Goal: Transaction & Acquisition: Purchase product/service

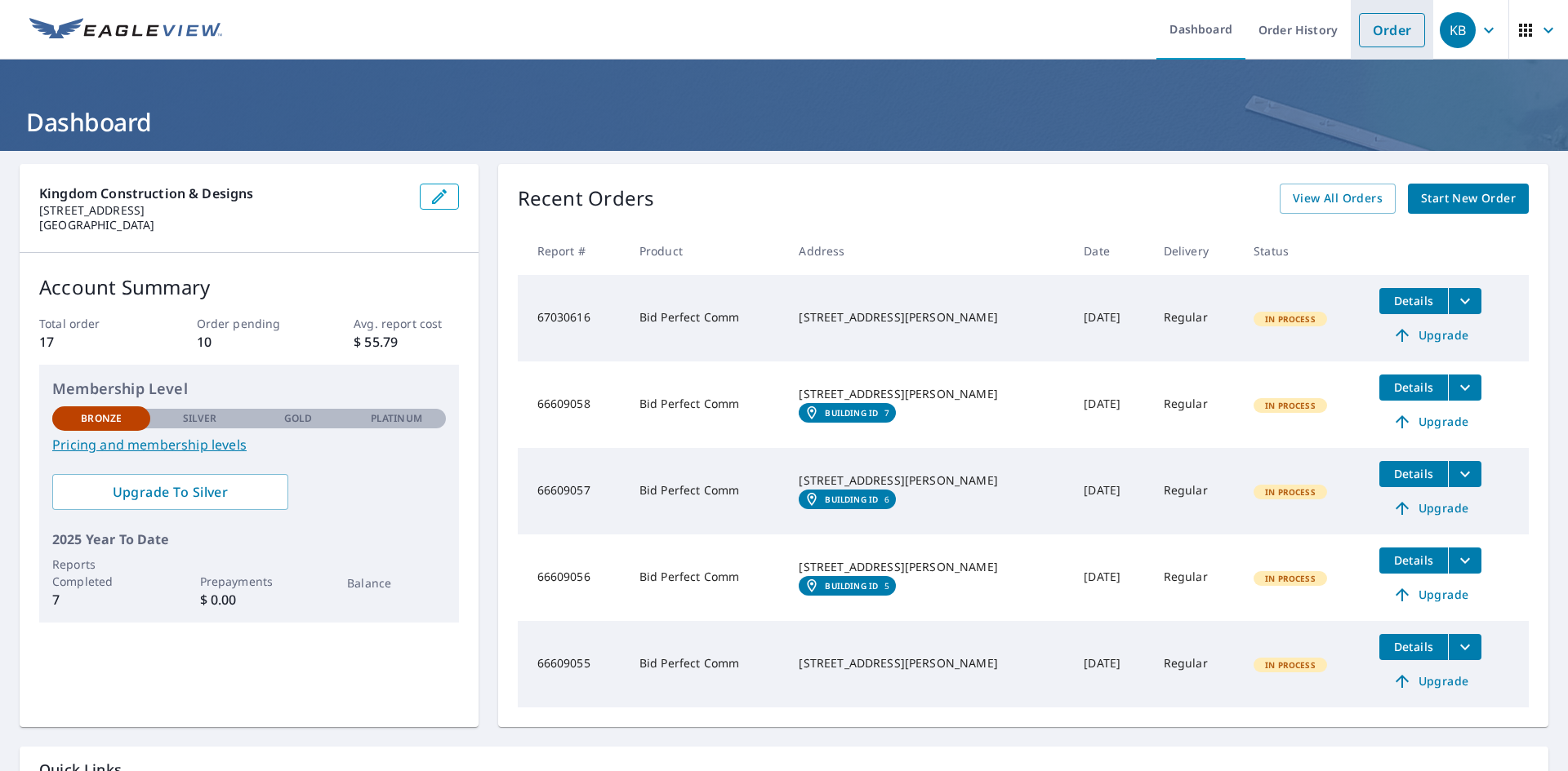
click at [1388, 28] on link "Order" at bounding box center [1392, 30] width 66 height 34
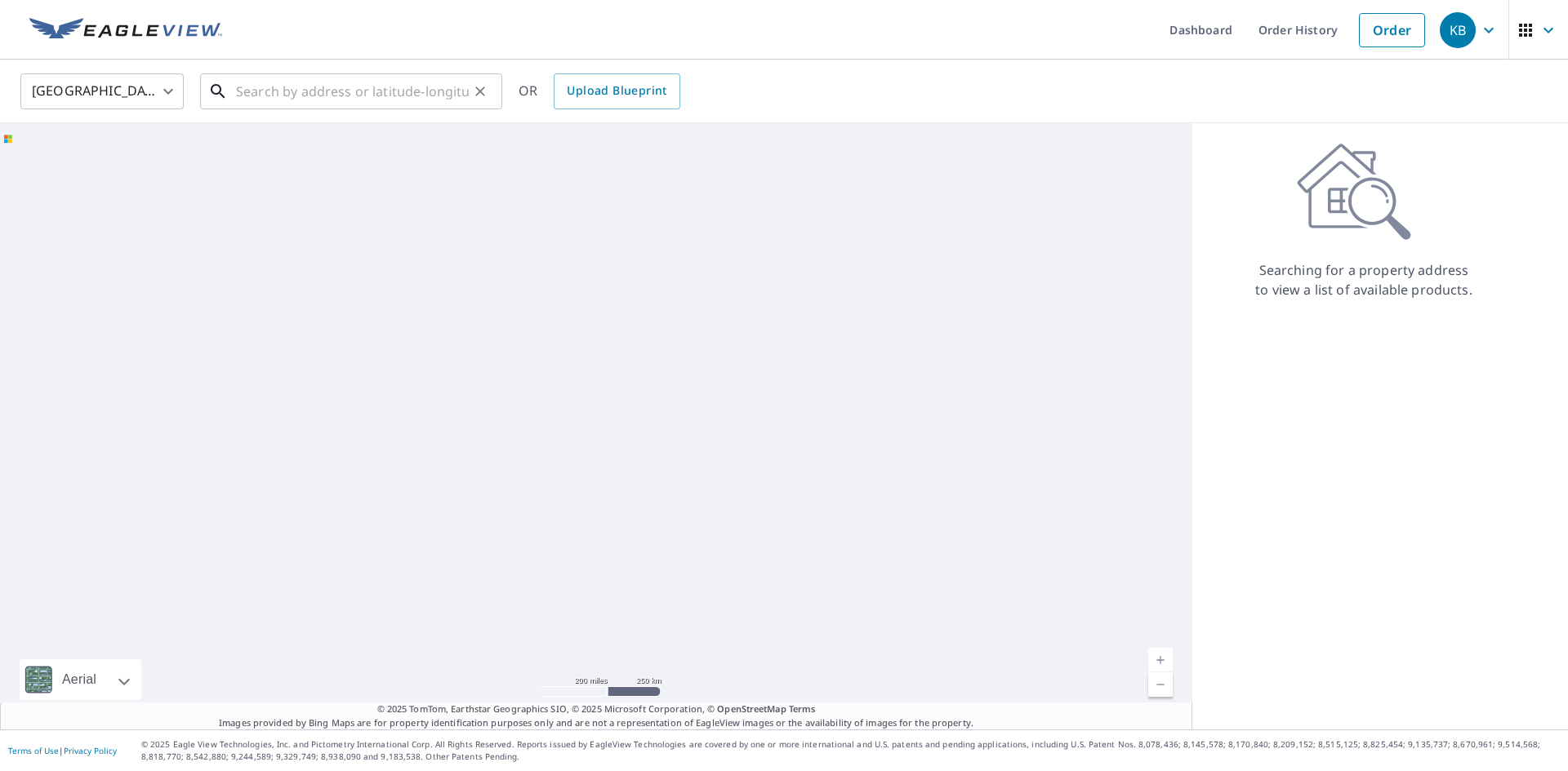
click at [344, 108] on input "text" at bounding box center [352, 91] width 232 height 46
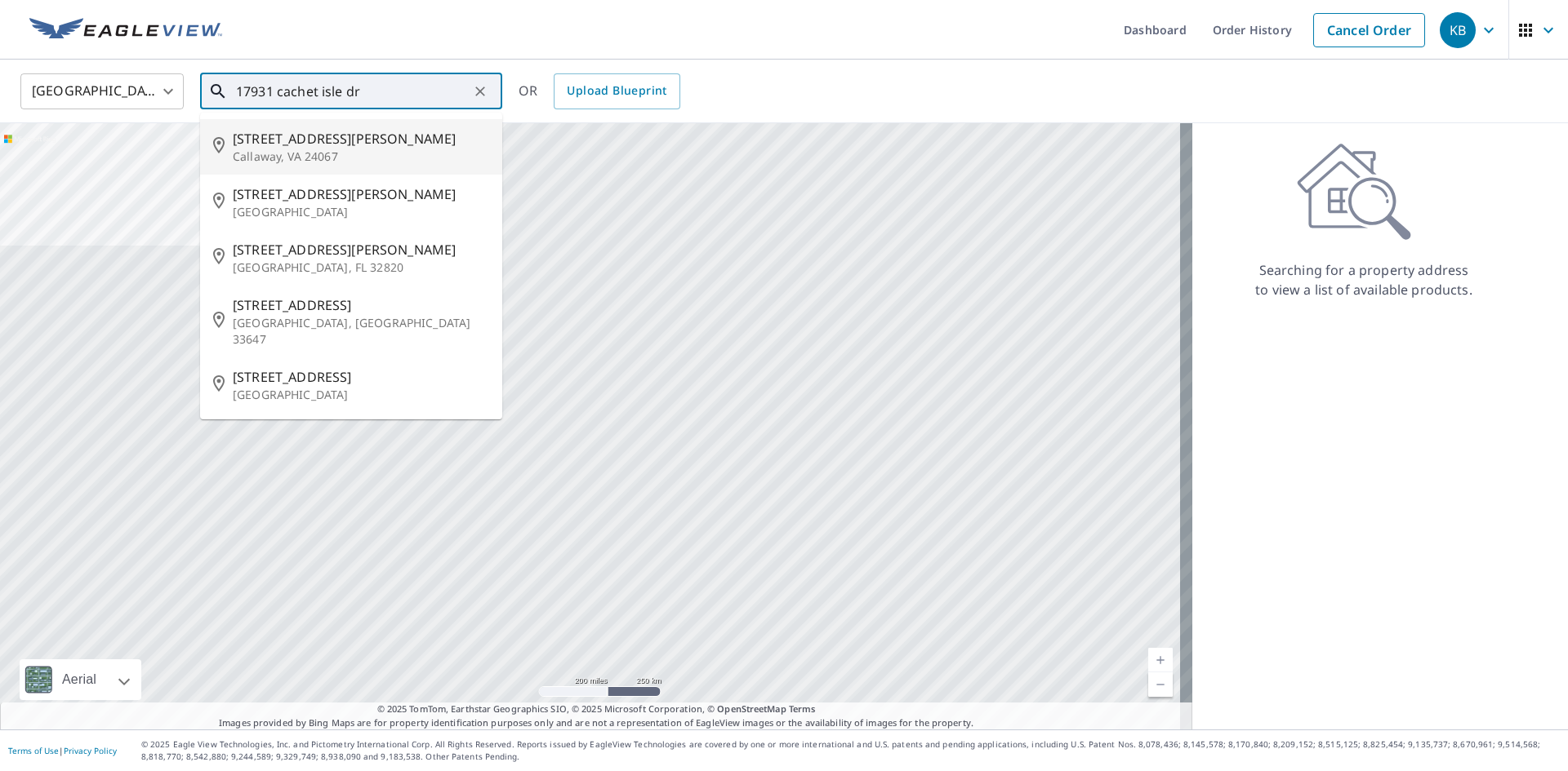
click at [270, 142] on span "[STREET_ADDRESS][PERSON_NAME]" at bounding box center [360, 138] width 257 height 20
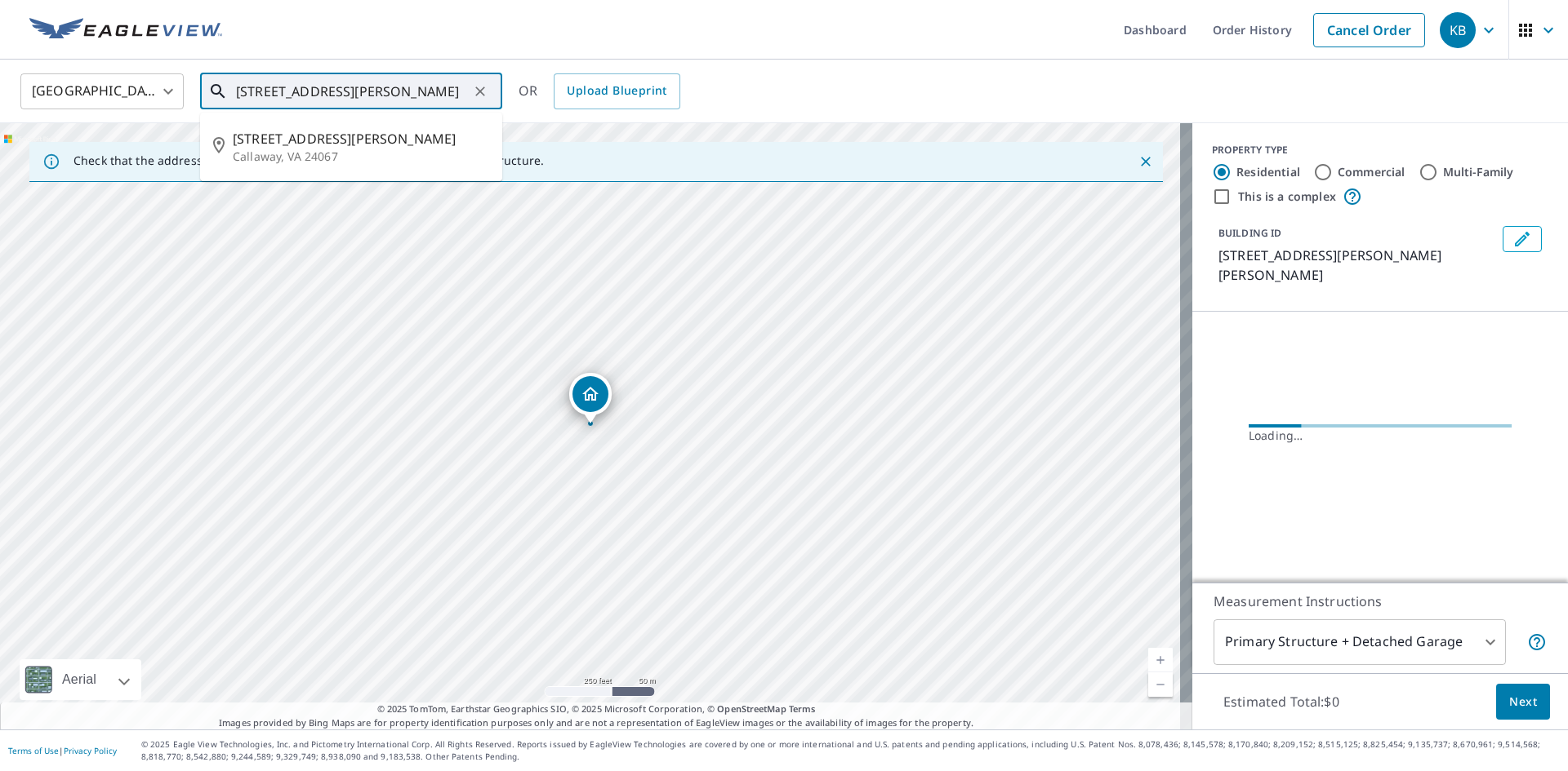
click at [419, 90] on input "[STREET_ADDRESS][PERSON_NAME]" at bounding box center [352, 91] width 232 height 46
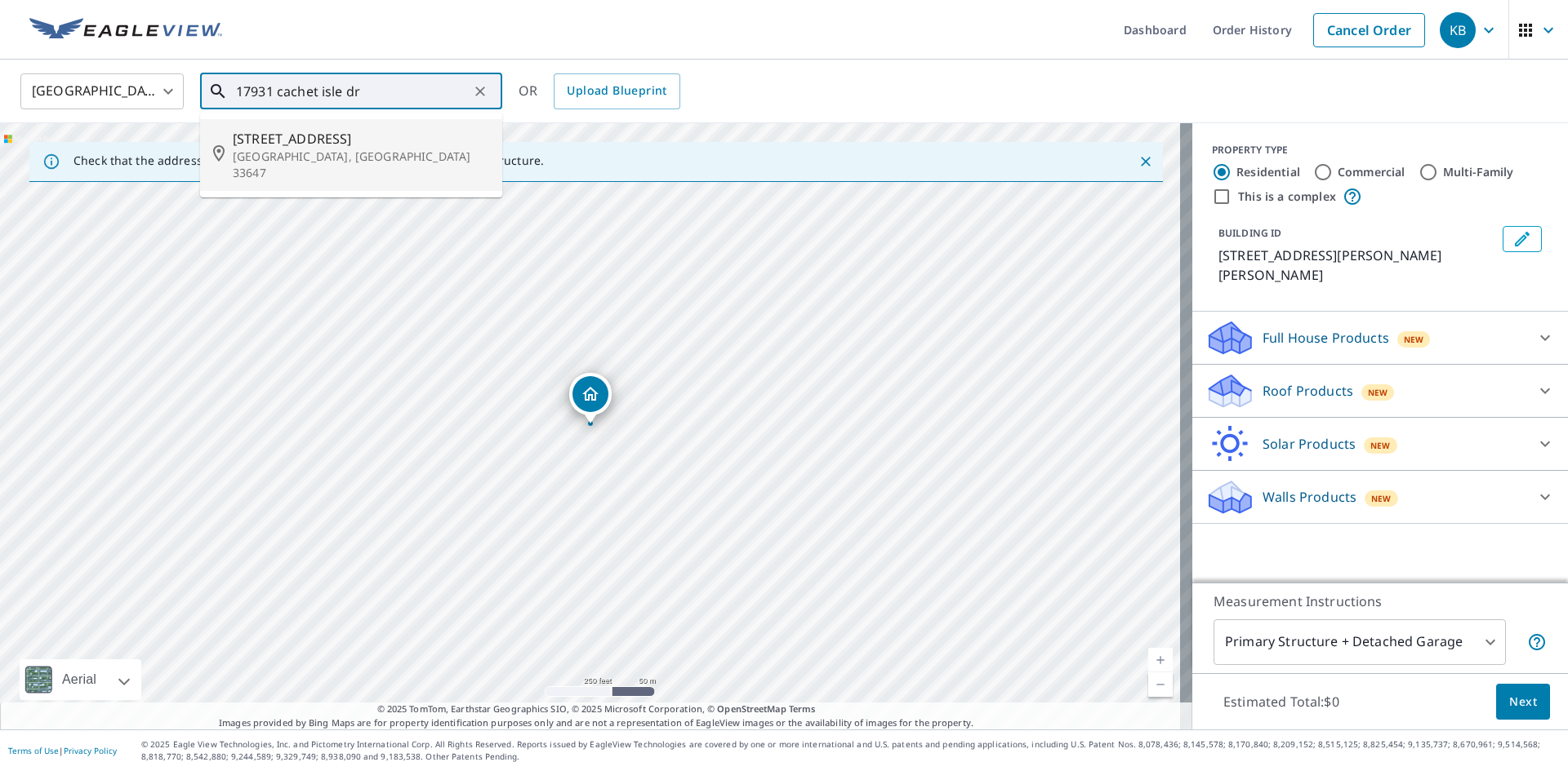
click at [323, 156] on p "[GEOGRAPHIC_DATA], [GEOGRAPHIC_DATA] 33647" at bounding box center [360, 165] width 257 height 33
type input "[STREET_ADDRESS]"
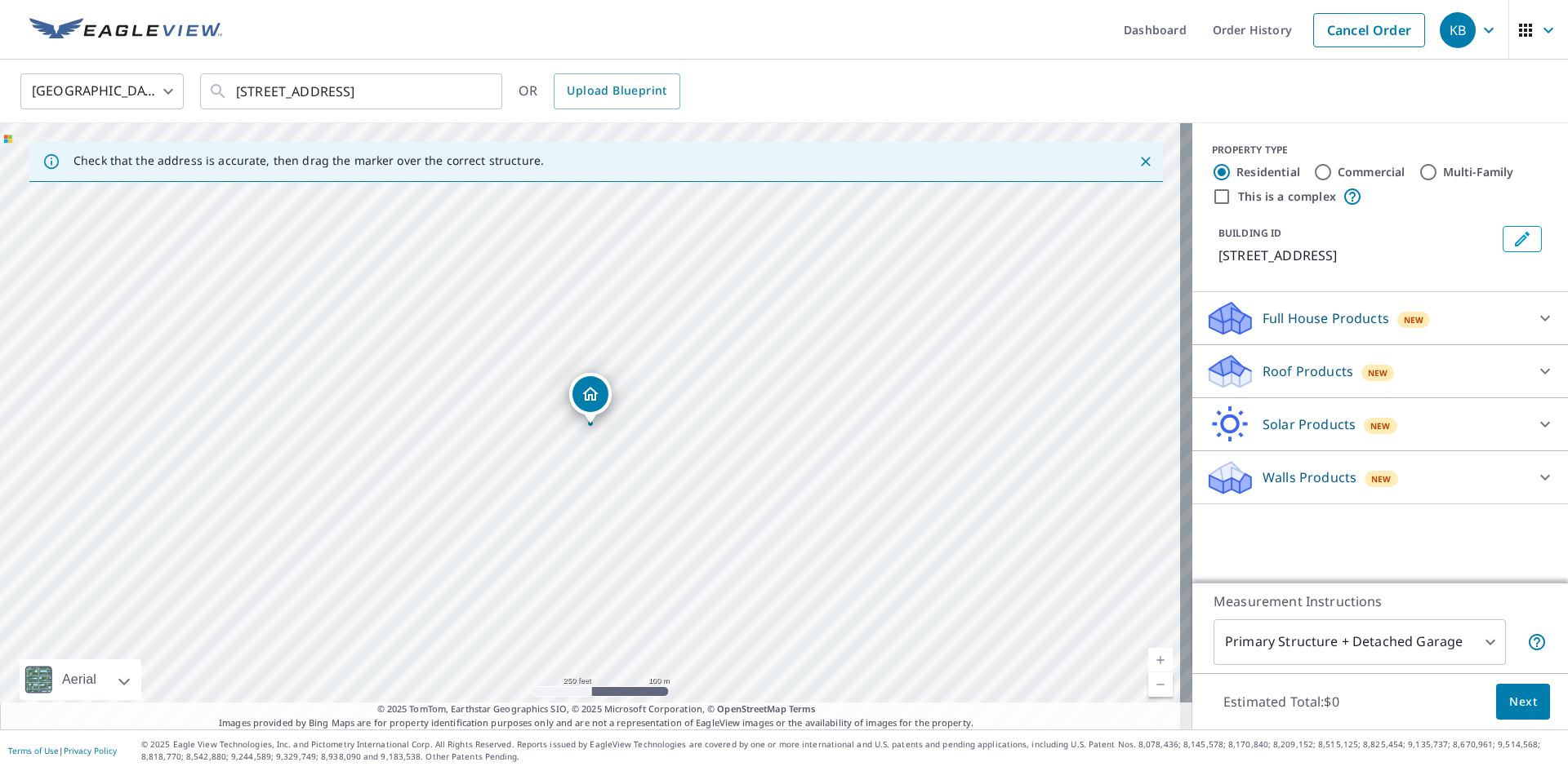
click at [1312, 378] on p "Roof Products" at bounding box center [1307, 371] width 90 height 20
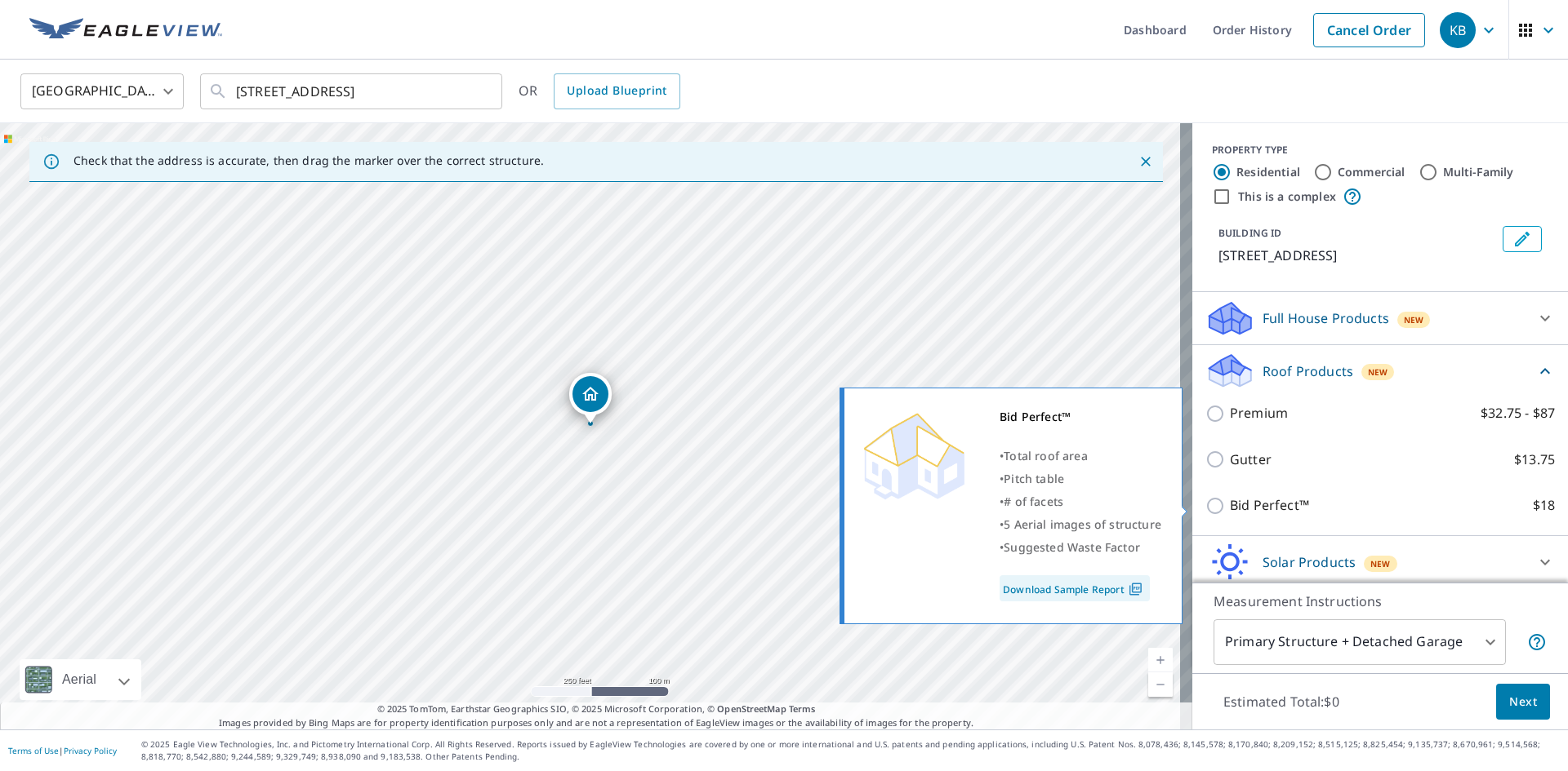
click at [1235, 503] on p "Bid Perfect™" at bounding box center [1270, 506] width 79 height 21
click at [1230, 503] on input "Bid Perfect™ $18" at bounding box center [1217, 506] width 24 height 20
checkbox input "true"
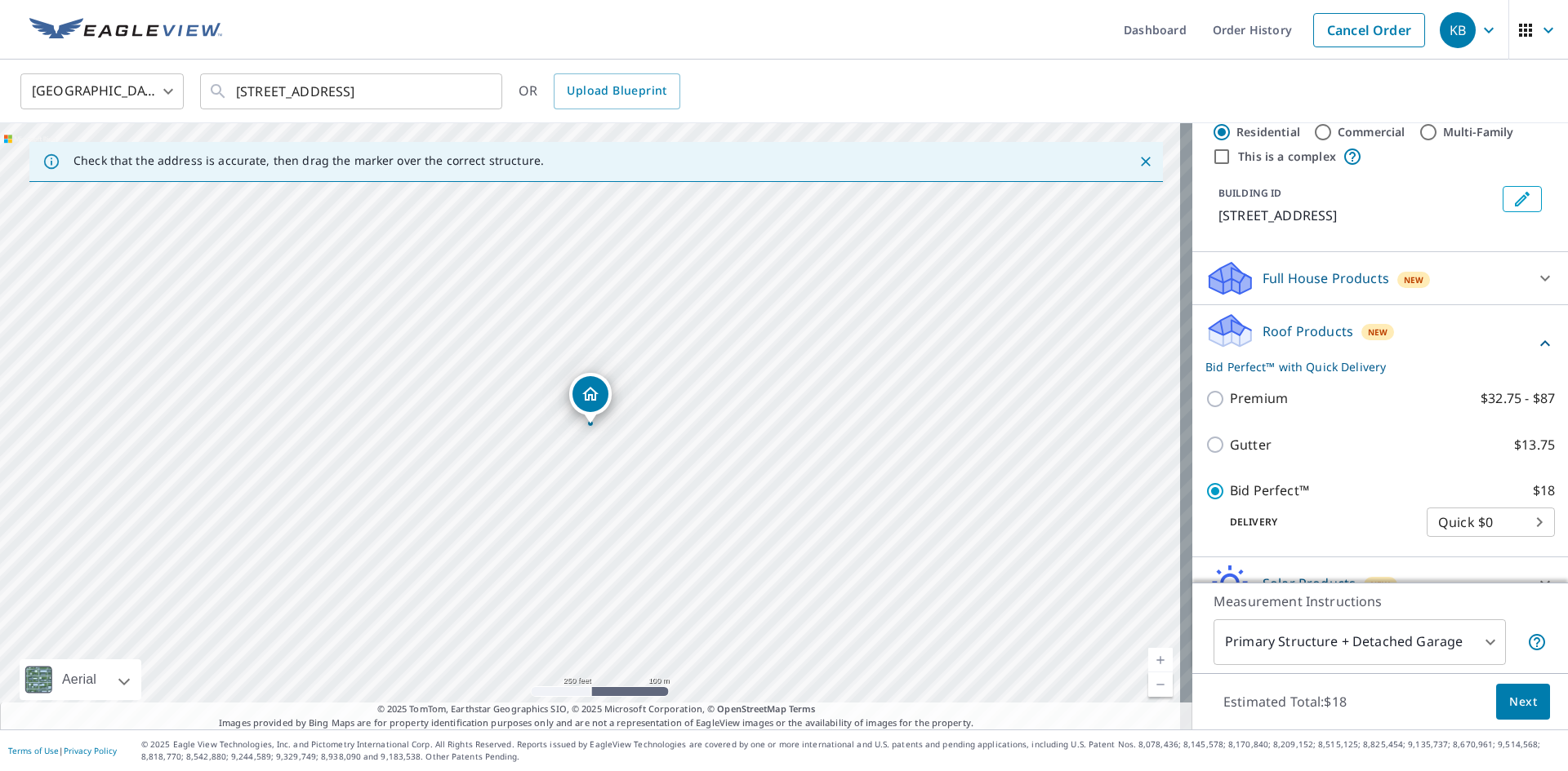
scroll to position [120, 0]
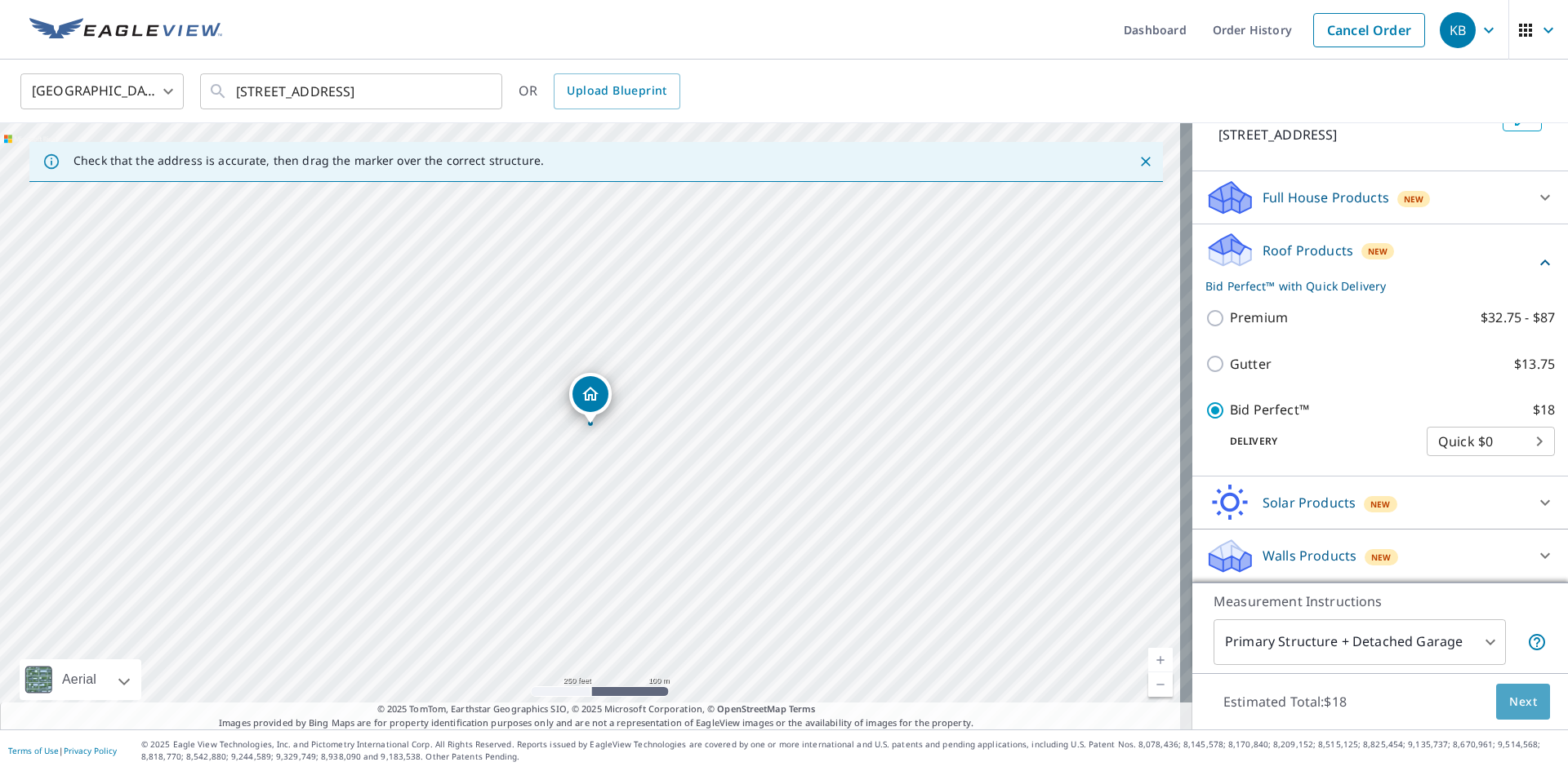
click at [1527, 705] on button "Next" at bounding box center [1523, 702] width 54 height 37
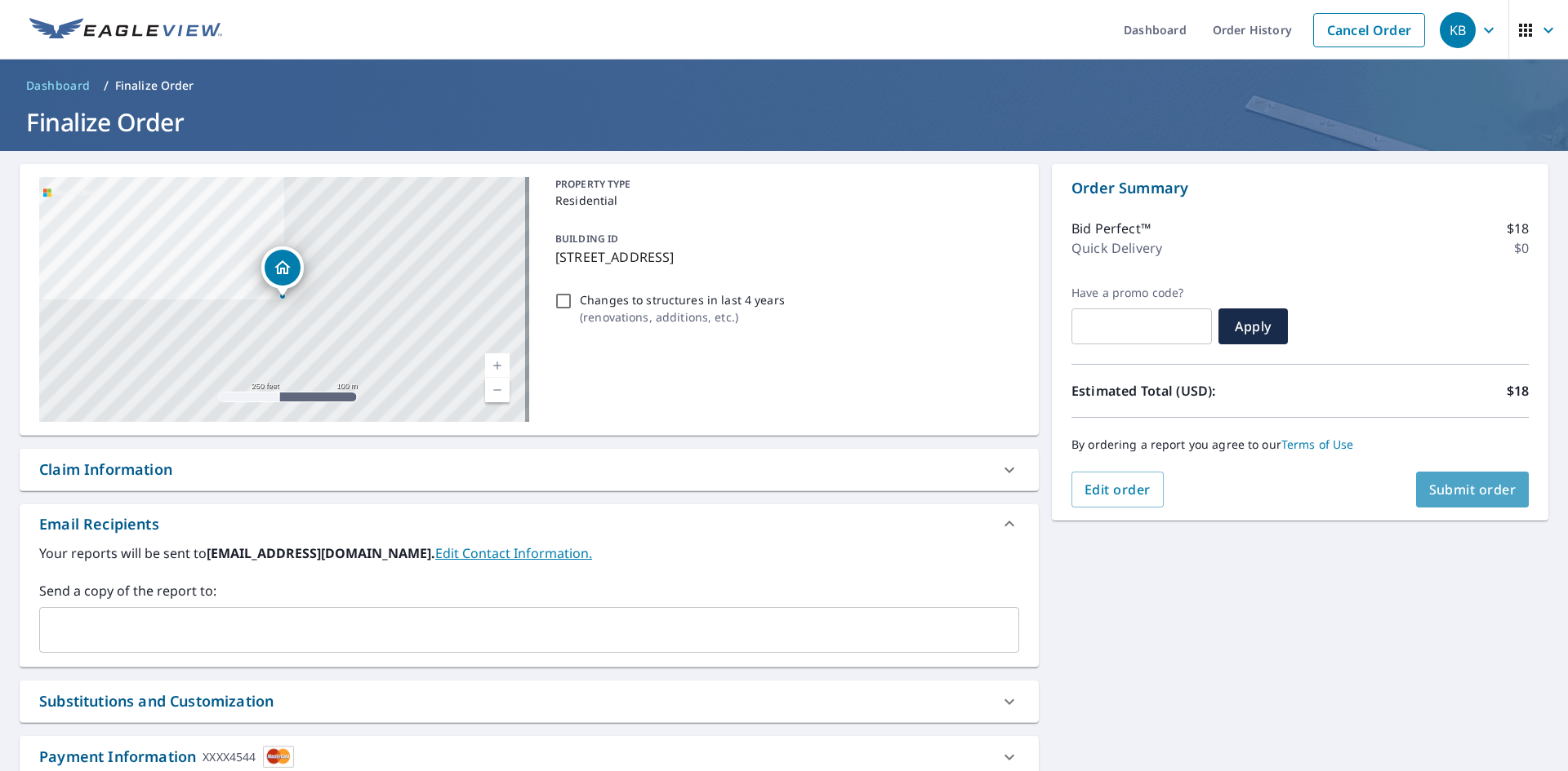
click at [1486, 495] on span "Submit order" at bounding box center [1472, 489] width 87 height 18
